Goal: Task Accomplishment & Management: Use online tool/utility

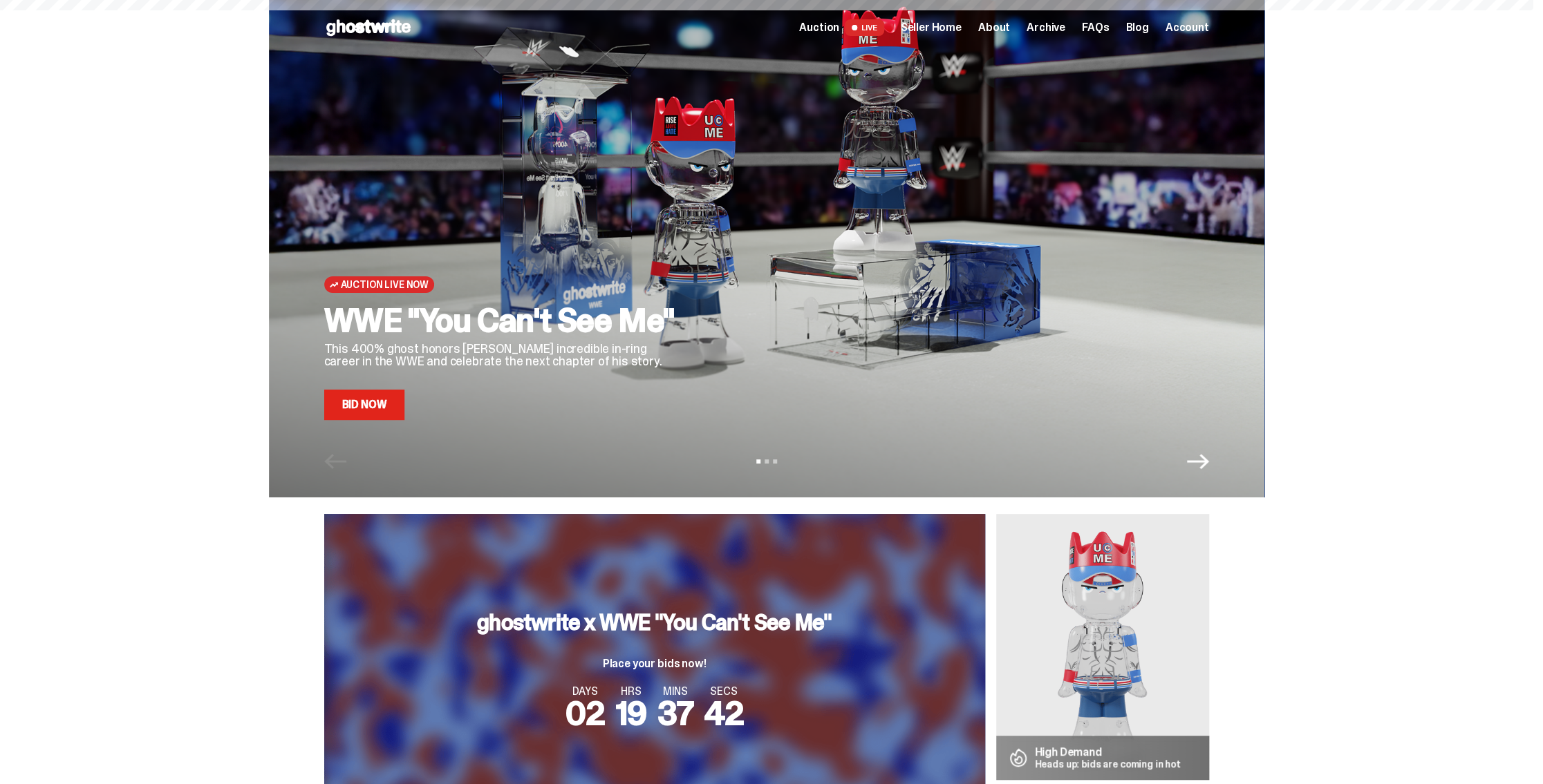
click at [937, 27] on span "Seller Home" at bounding box center [932, 27] width 61 height 11
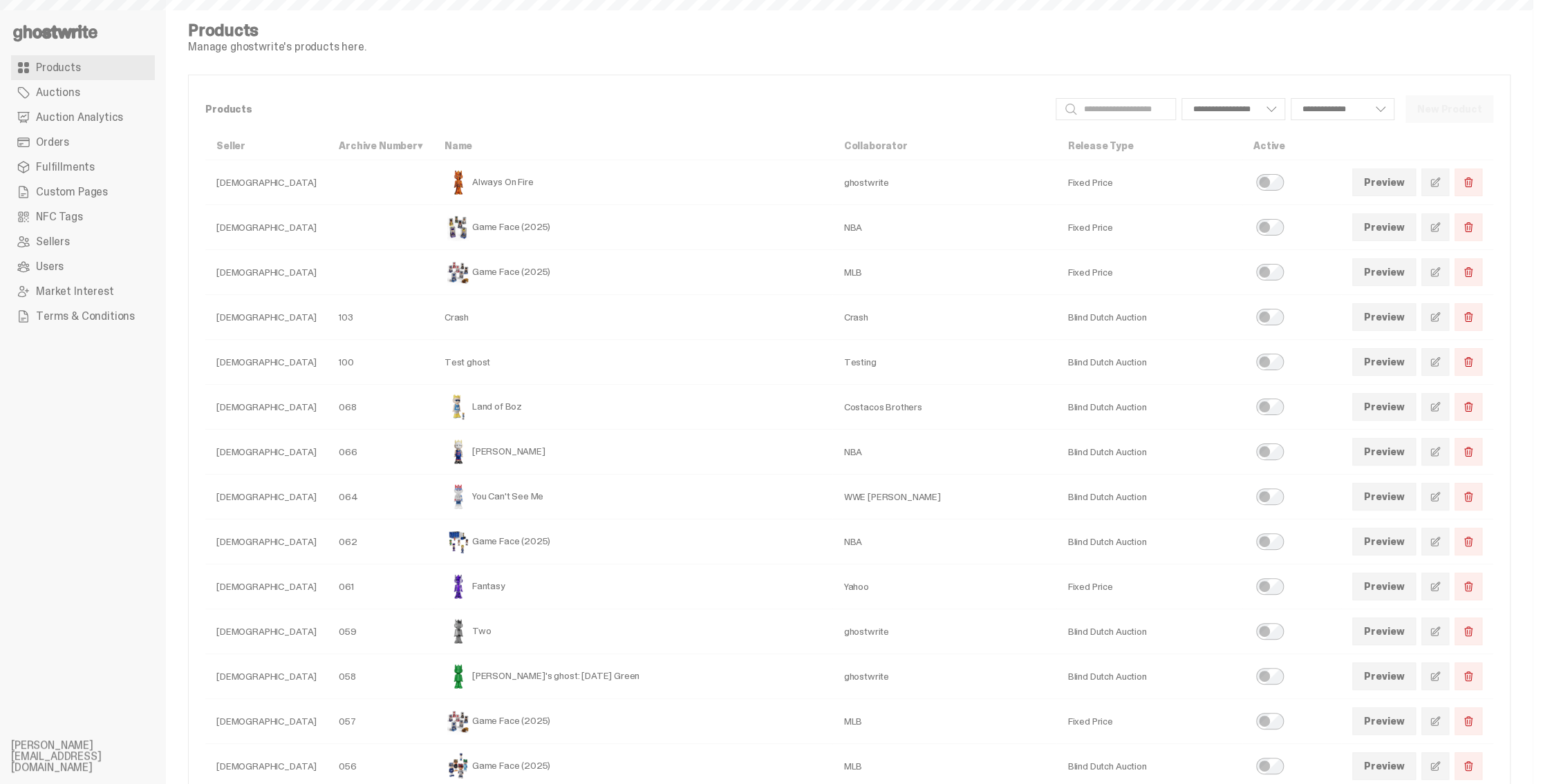
click at [96, 115] on span "Auction Analytics" at bounding box center [80, 118] width 87 height 11
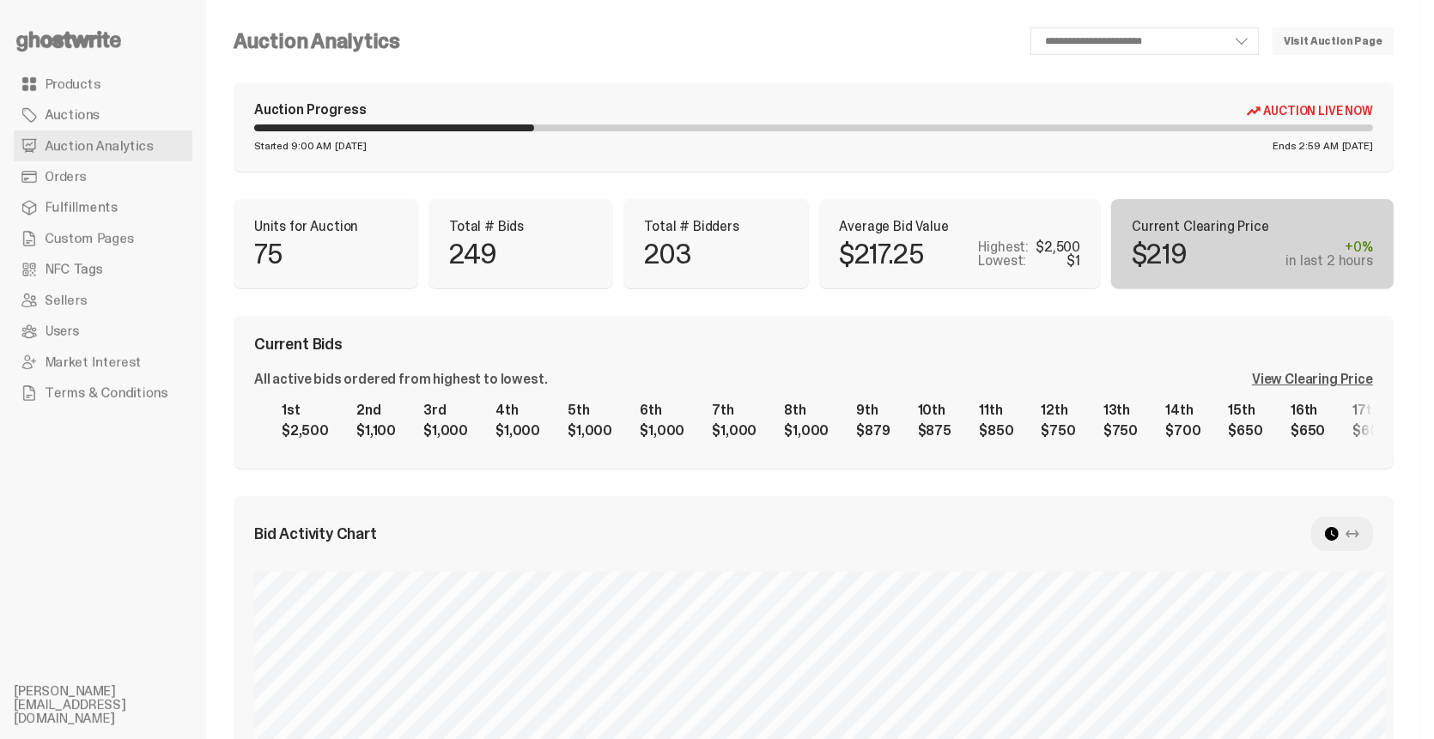
click at [1297, 380] on div "View Clearing Price" at bounding box center [1312, 380] width 121 height 14
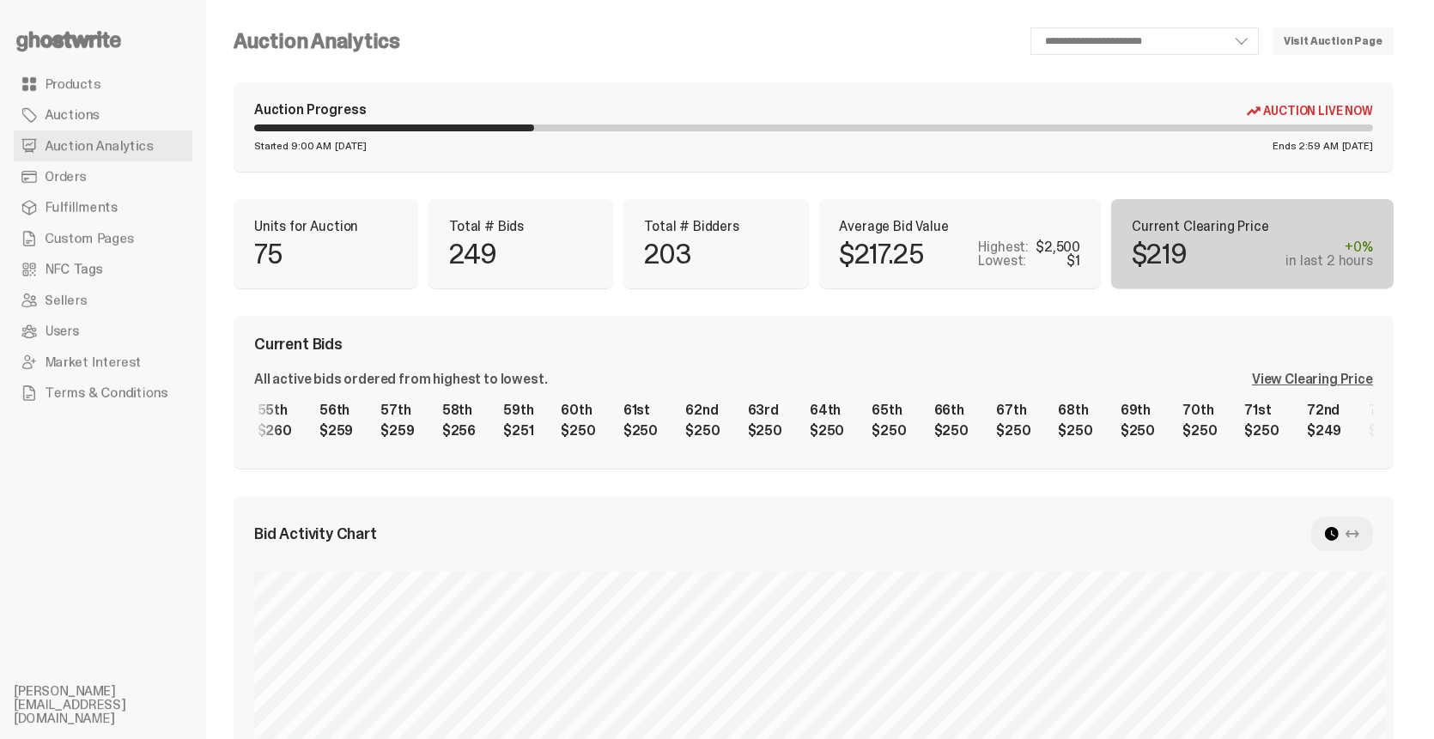
scroll to position [0, 3351]
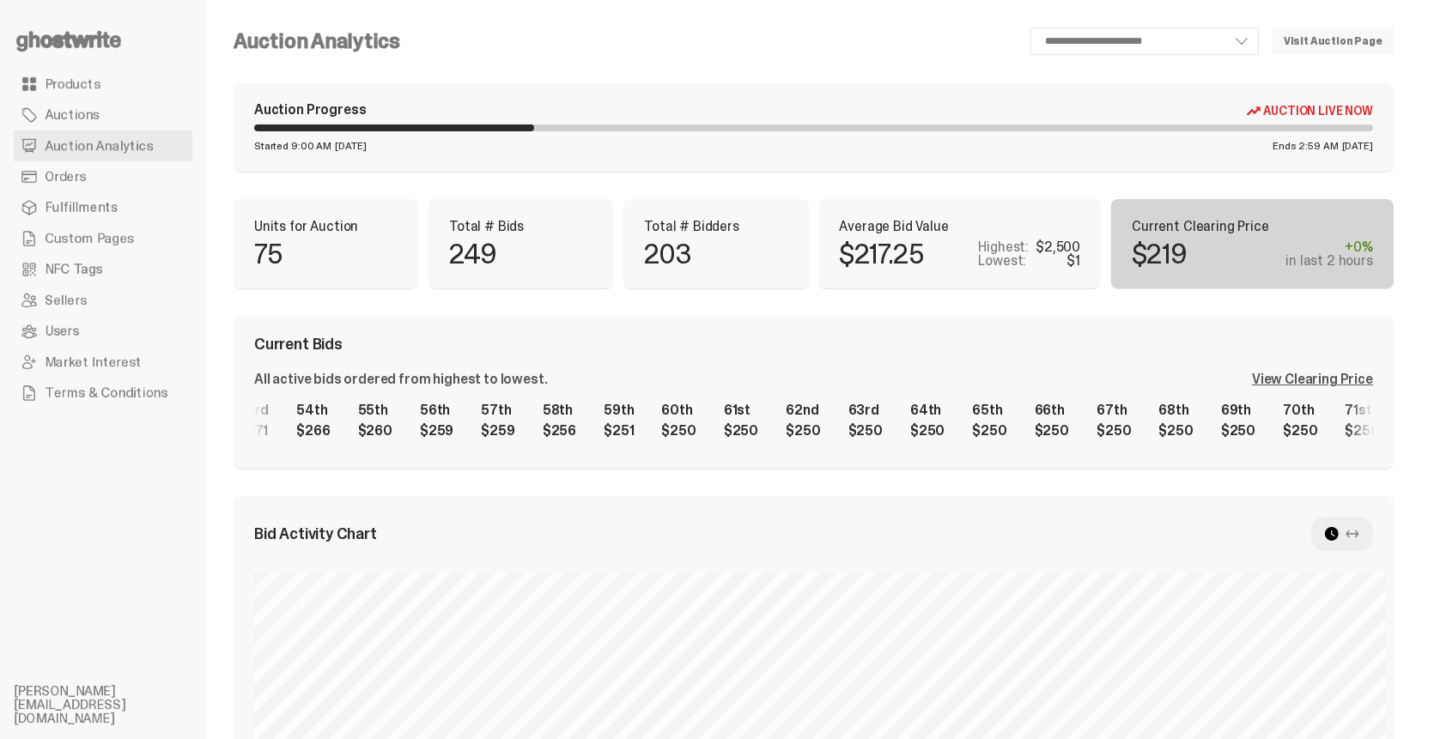
click at [1057, 428] on div "1st $2,500 2nd $1,100 3rd $1,000 4th $1,000 5th $1,000 6th $1,000 7th $1,000 8t…" at bounding box center [813, 420] width 1119 height 55
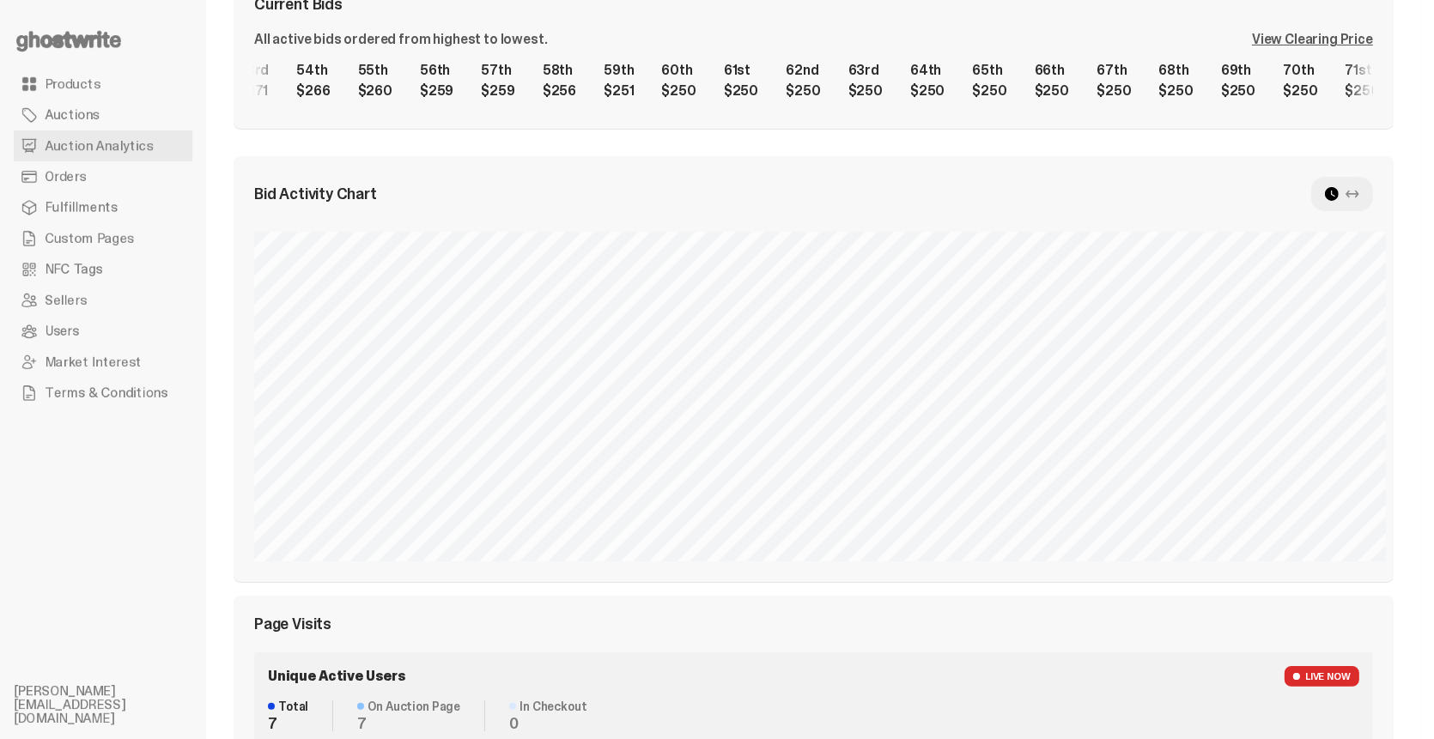
scroll to position [0, 0]
